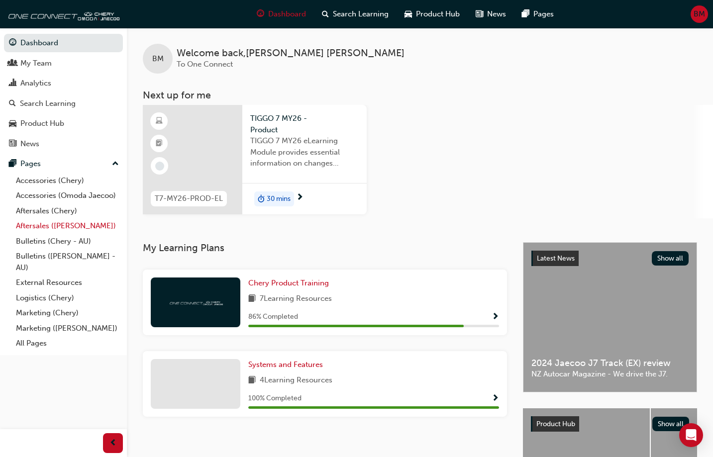
click at [61, 224] on link "Aftersales ([PERSON_NAME])" at bounding box center [67, 225] width 111 height 15
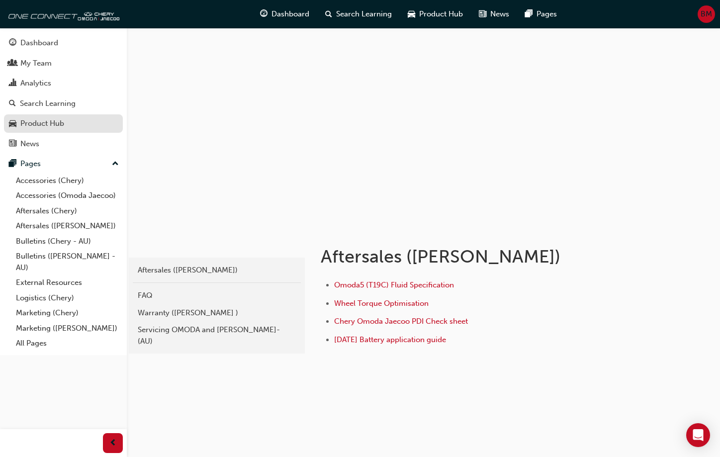
click at [40, 125] on div "Product Hub" at bounding box center [42, 123] width 44 height 11
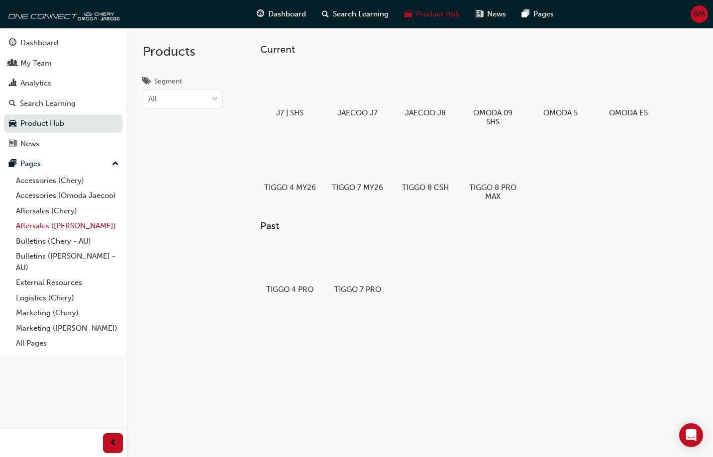
click at [50, 225] on link "Aftersales ([PERSON_NAME])" at bounding box center [67, 225] width 111 height 15
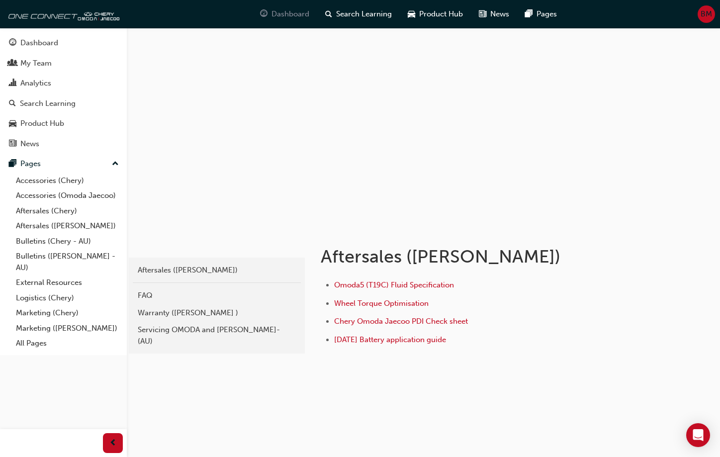
click at [293, 17] on span "Dashboard" at bounding box center [291, 13] width 38 height 11
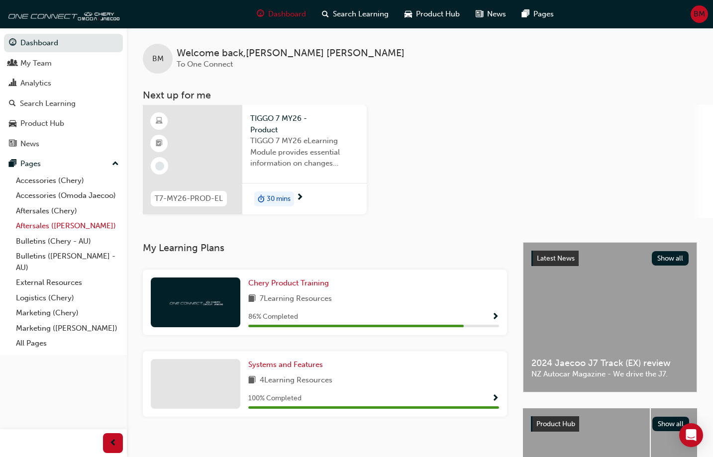
click at [51, 226] on link "Aftersales ([PERSON_NAME])" at bounding box center [67, 225] width 111 height 15
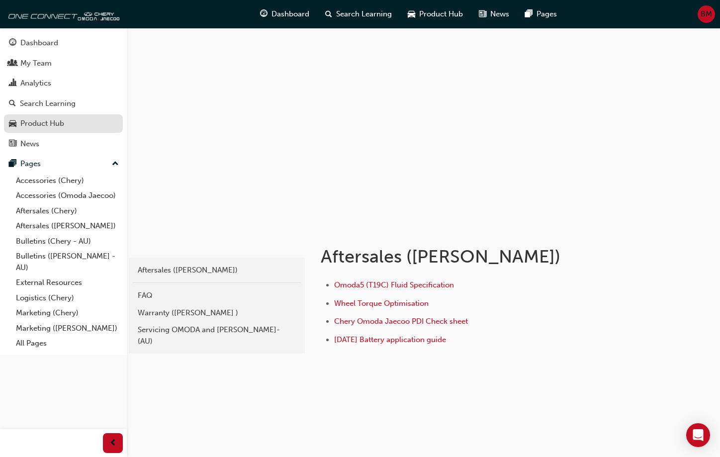
click at [38, 122] on div "Product Hub" at bounding box center [42, 123] width 44 height 11
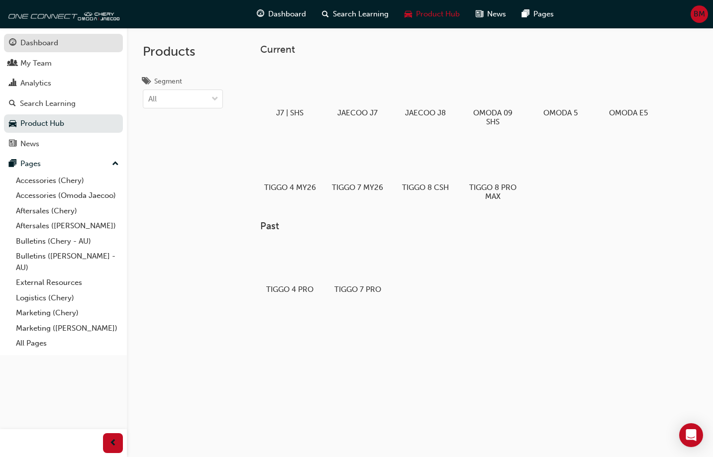
click at [47, 43] on div "Dashboard" at bounding box center [39, 42] width 38 height 11
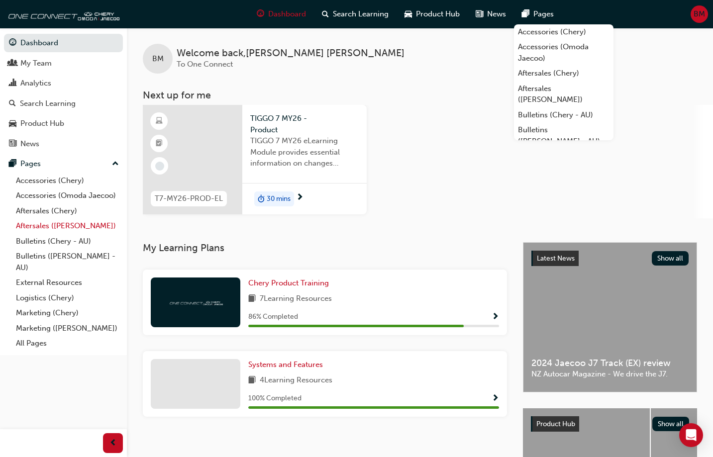
click at [57, 225] on link "Aftersales ([PERSON_NAME])" at bounding box center [67, 225] width 111 height 15
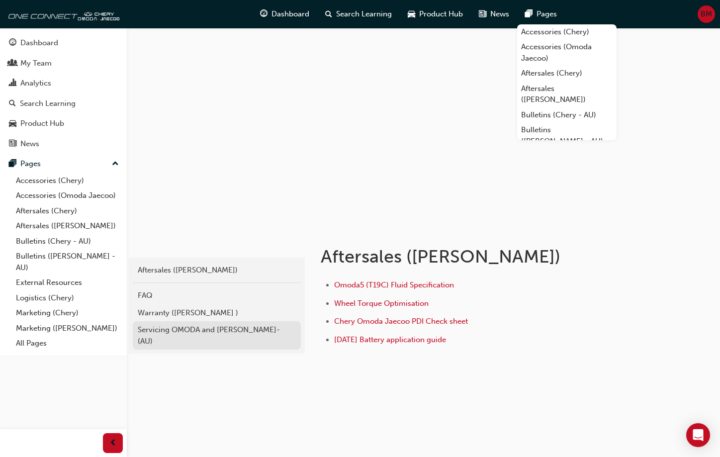
click at [184, 326] on div "Servicing OMODA and JAECOO- (AU)" at bounding box center [217, 335] width 158 height 22
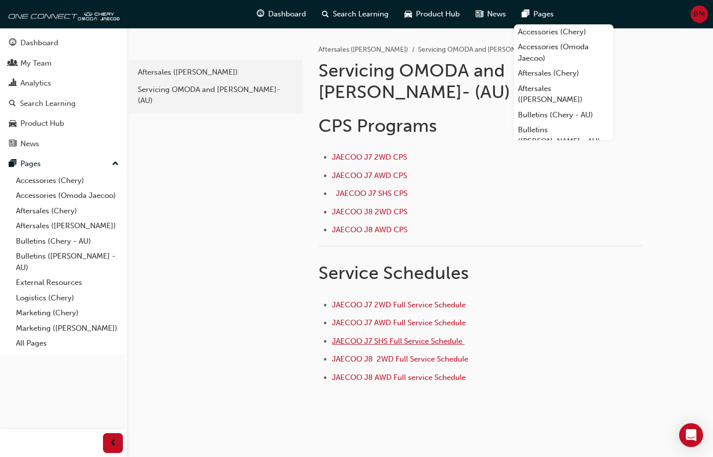
click at [428, 337] on span "JAECOO J7 SHS Full Service Schedule ﻿" at bounding box center [398, 341] width 132 height 9
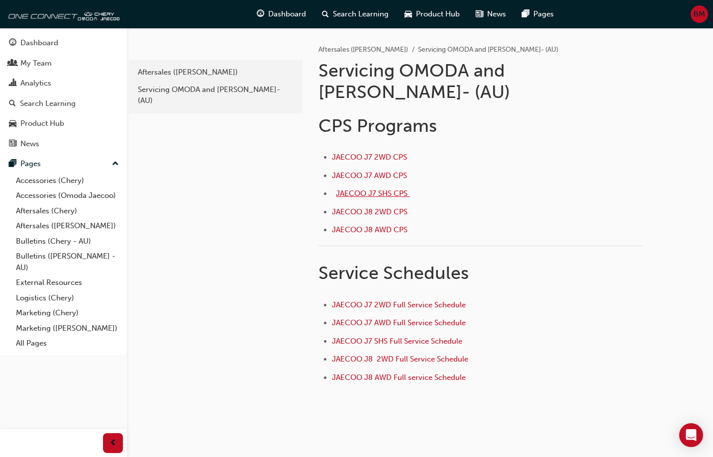
click at [369, 189] on span "JAECOO J7 SHS CPS ﻿" at bounding box center [373, 193] width 74 height 9
